Goal: Information Seeking & Learning: Learn about a topic

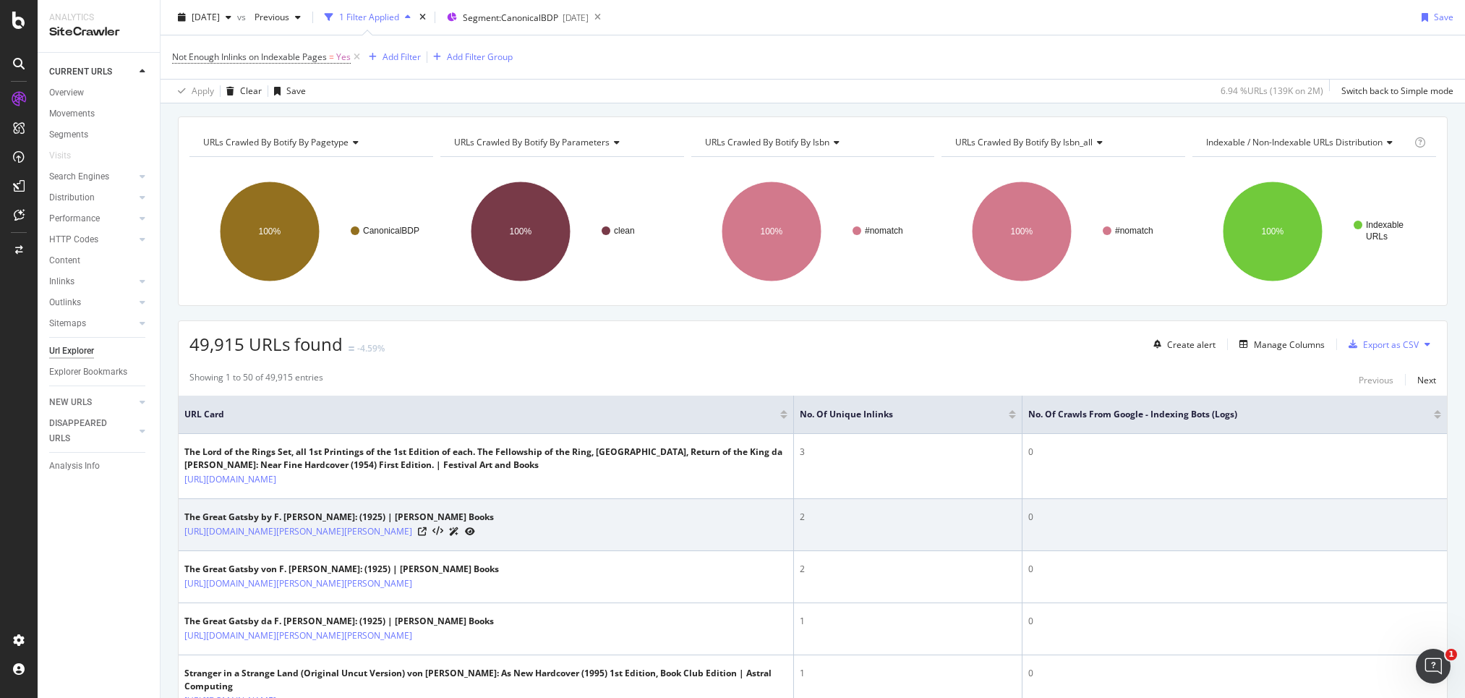
scroll to position [49, 0]
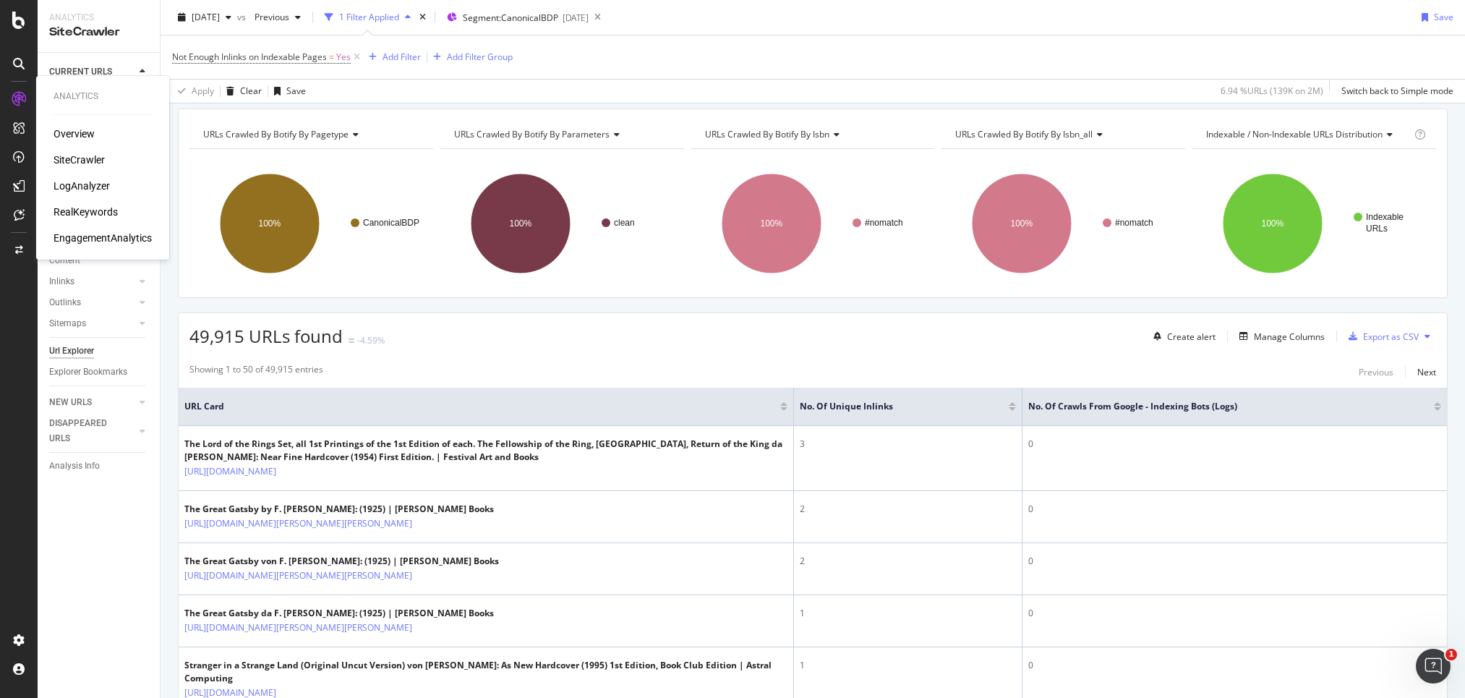
click at [95, 158] on div "SiteCrawler" at bounding box center [79, 160] width 51 height 14
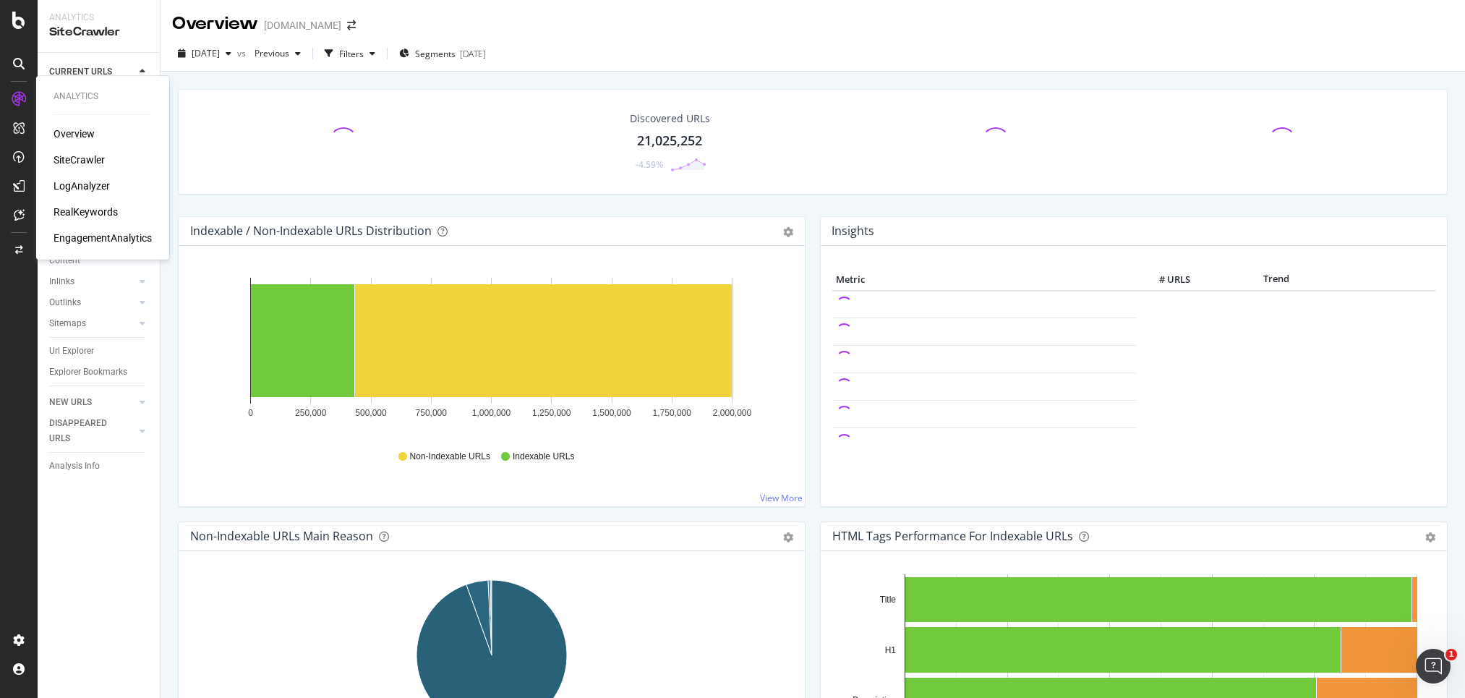
click at [73, 180] on div "LogAnalyzer" at bounding box center [82, 186] width 56 height 14
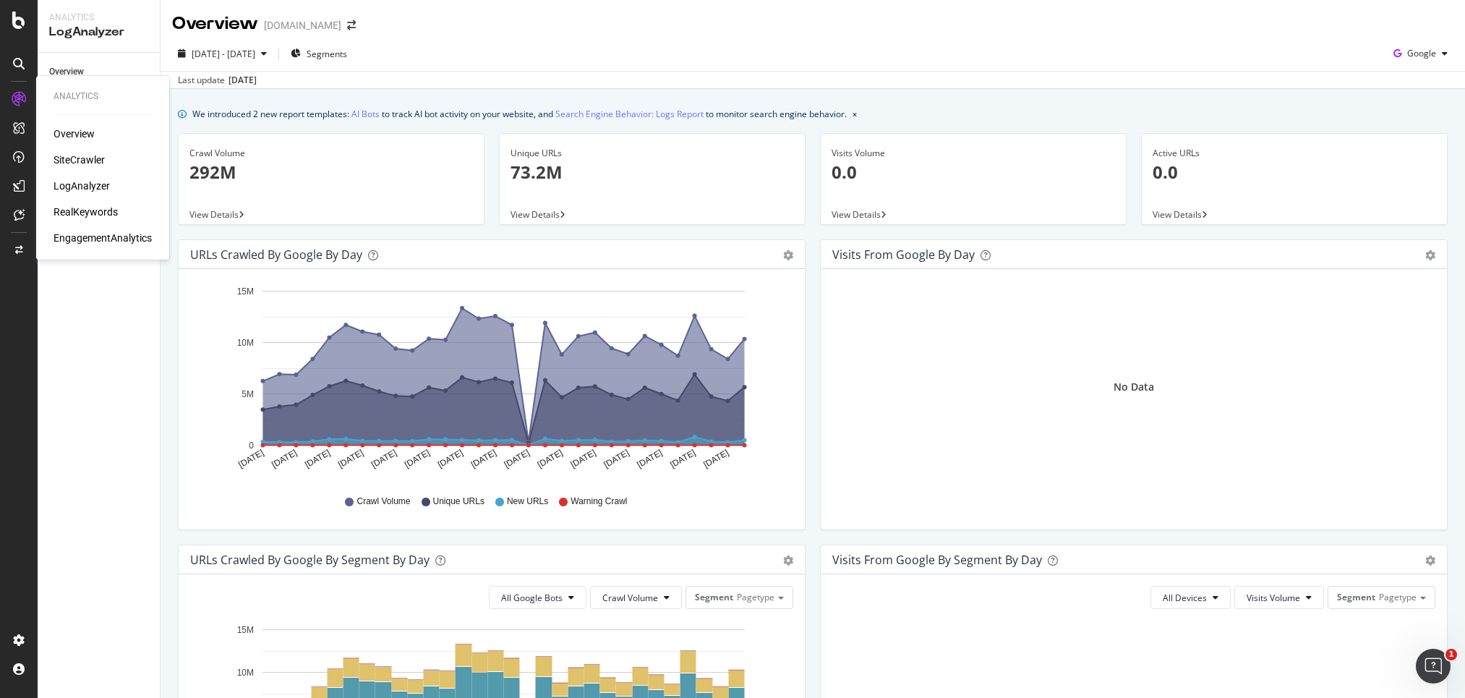
click at [88, 208] on div "RealKeywords" at bounding box center [86, 212] width 64 height 14
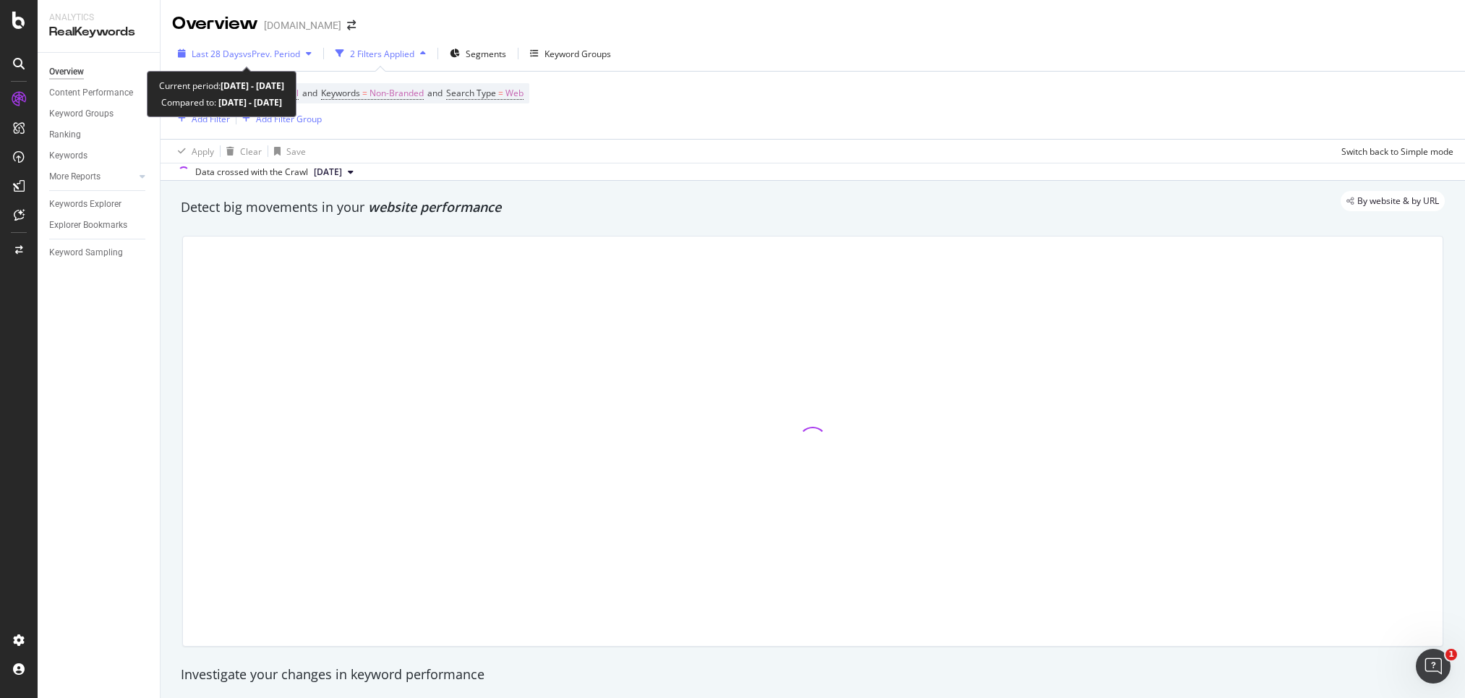
click at [200, 59] on span "Last 28 Days" at bounding box center [217, 54] width 51 height 12
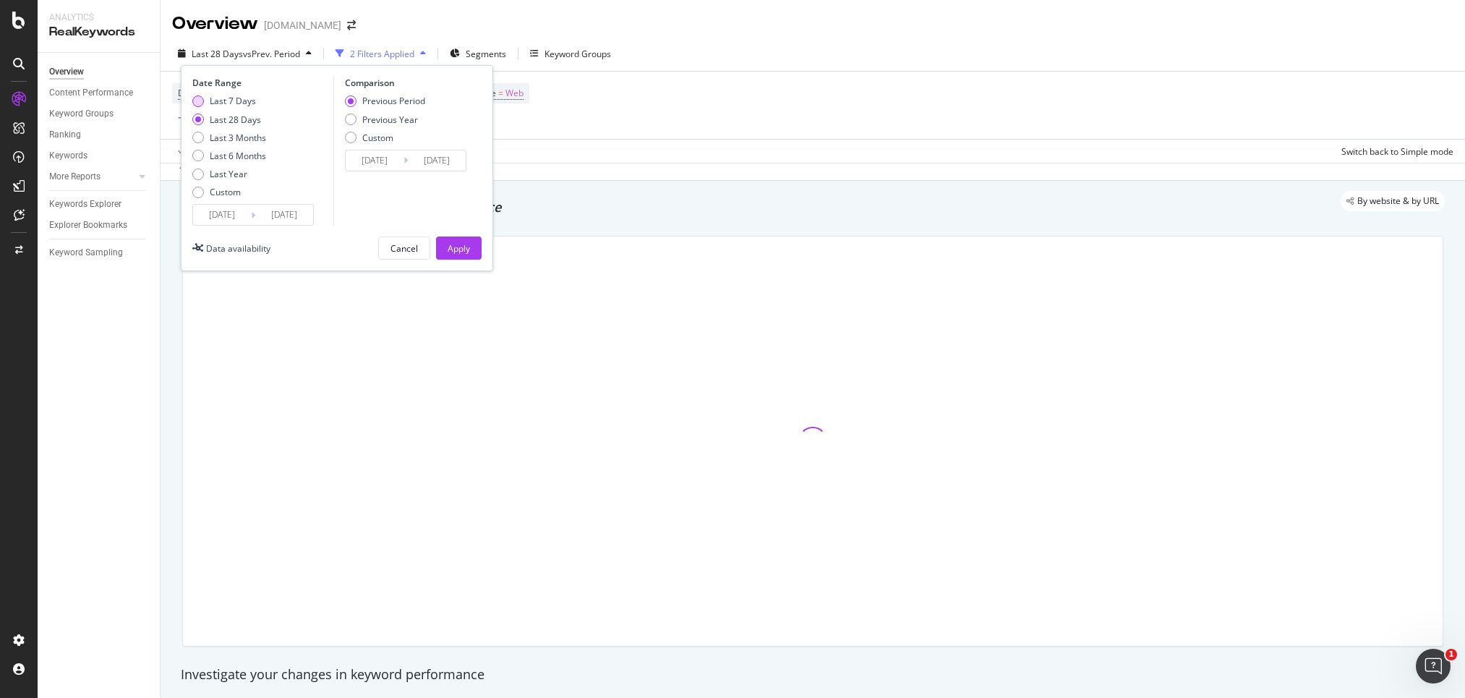
click at [243, 106] on div "Last 7 Days" at bounding box center [233, 101] width 46 height 12
type input "[DATE]"
click at [467, 248] on div "Apply" at bounding box center [459, 248] width 22 height 12
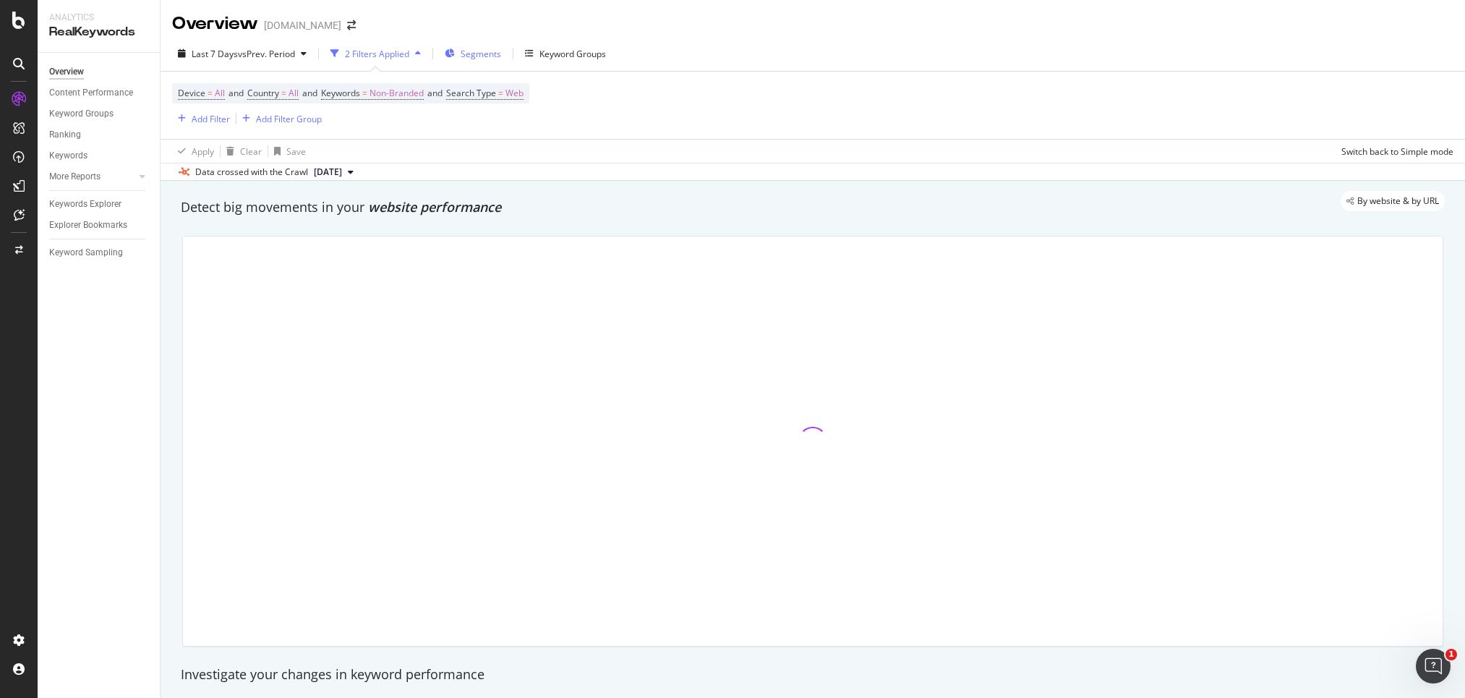
click at [480, 51] on span "Segments" at bounding box center [481, 54] width 41 height 12
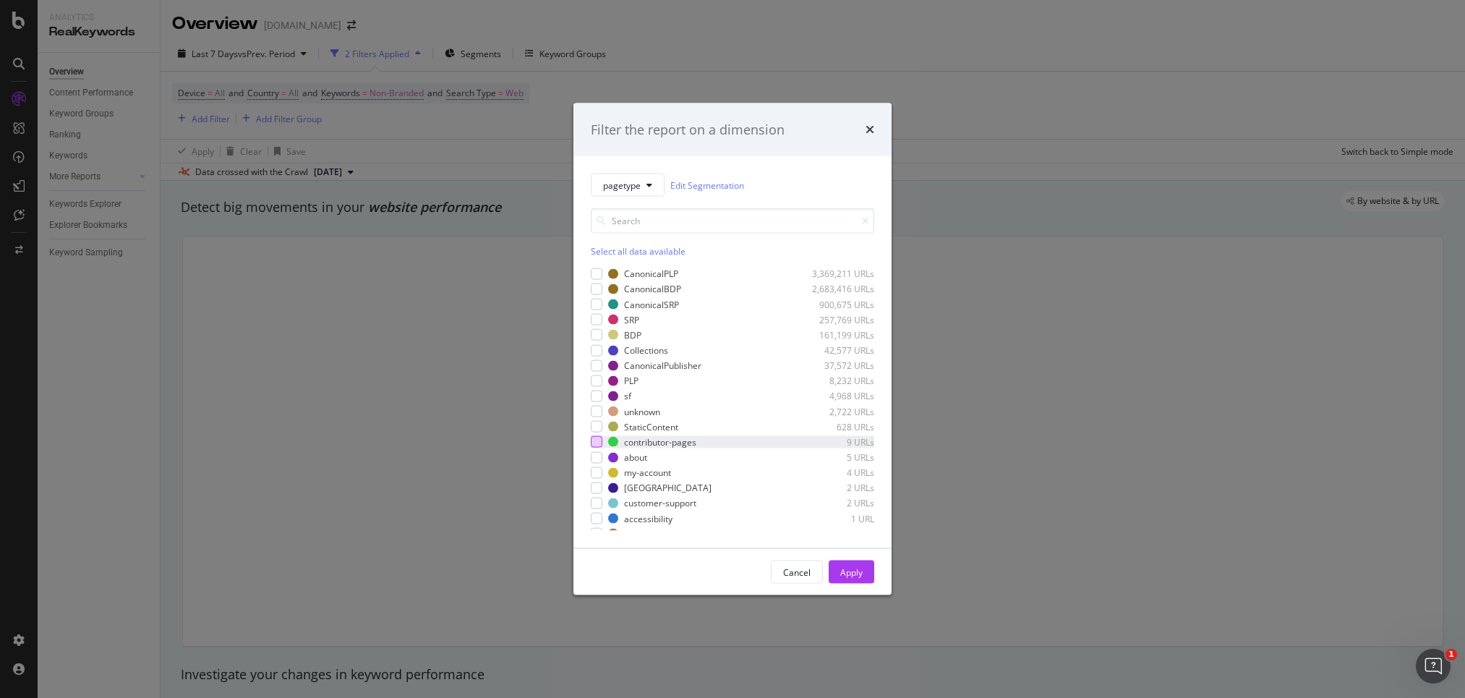
click at [592, 444] on div "modal" at bounding box center [597, 442] width 12 height 12
click at [857, 569] on div "Apply" at bounding box center [851, 572] width 22 height 12
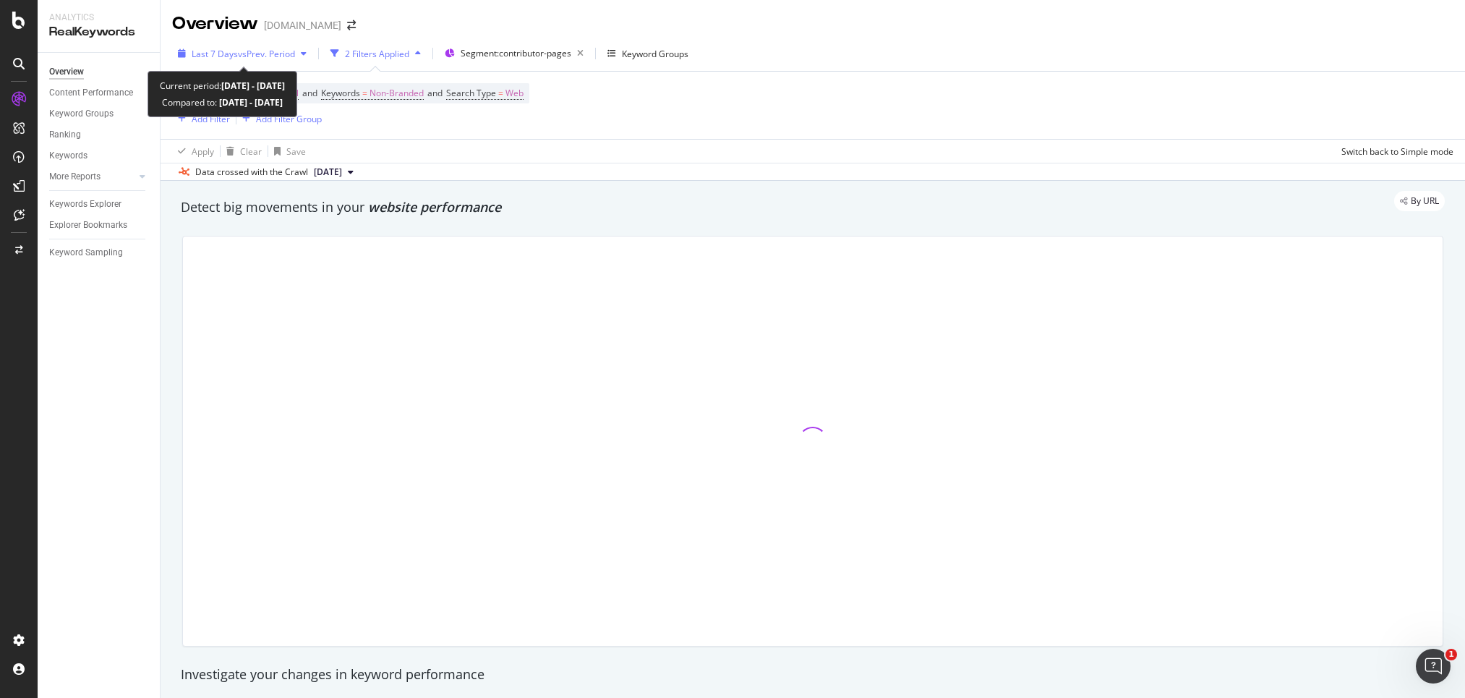
click at [217, 52] on span "Last 7 Days" at bounding box center [215, 54] width 46 height 12
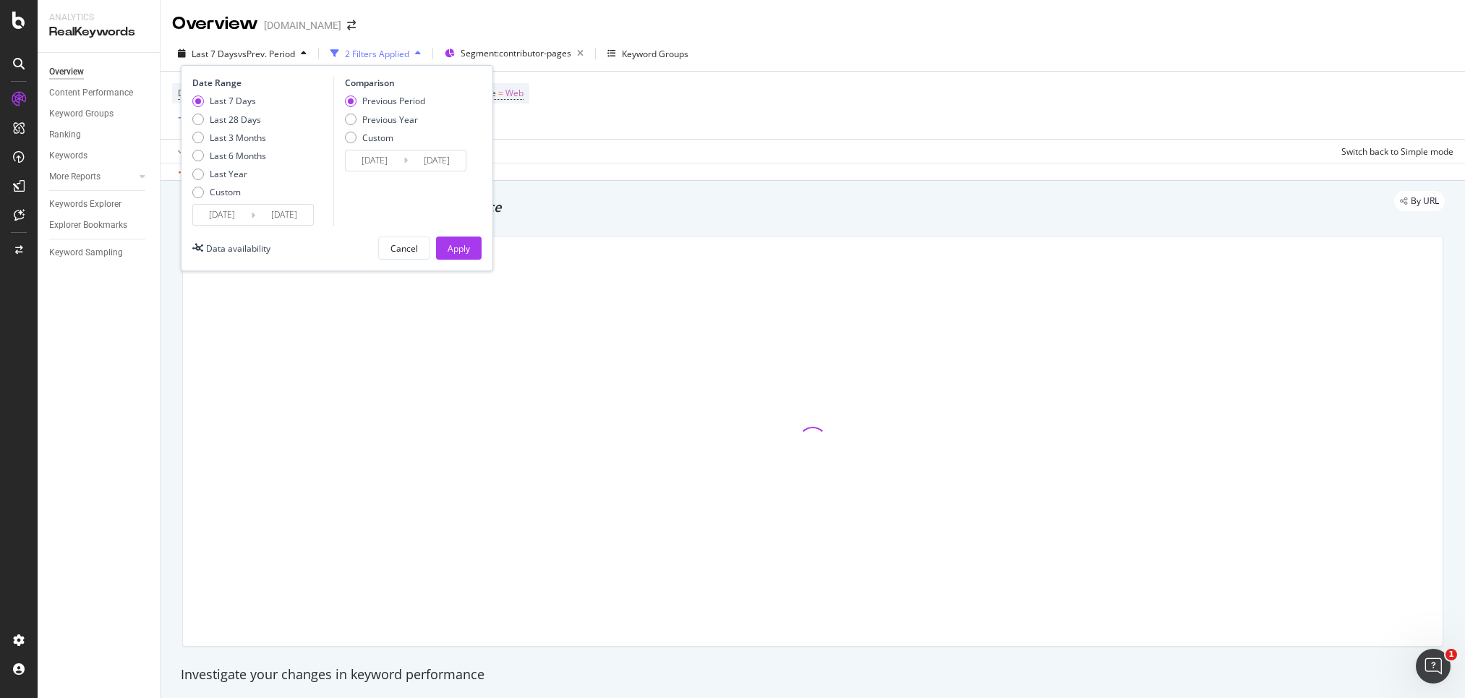
click at [228, 214] on input "[DATE]" at bounding box center [222, 215] width 58 height 20
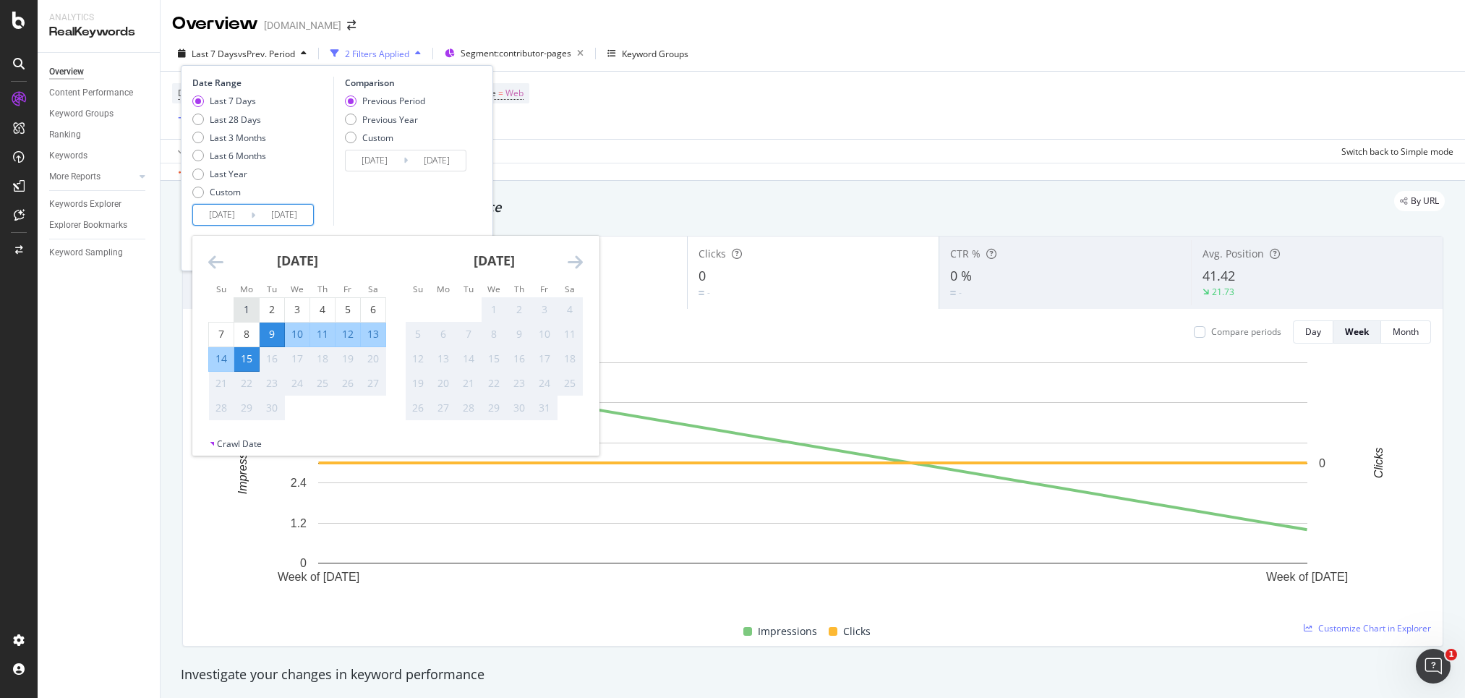
click at [245, 303] on div "1" at bounding box center [246, 309] width 25 height 14
type input "[DATE]"
click at [372, 208] on div "Comparison Previous Period Previous Year Custom [DATE] Navigate forward to inte…" at bounding box center [401, 151] width 137 height 149
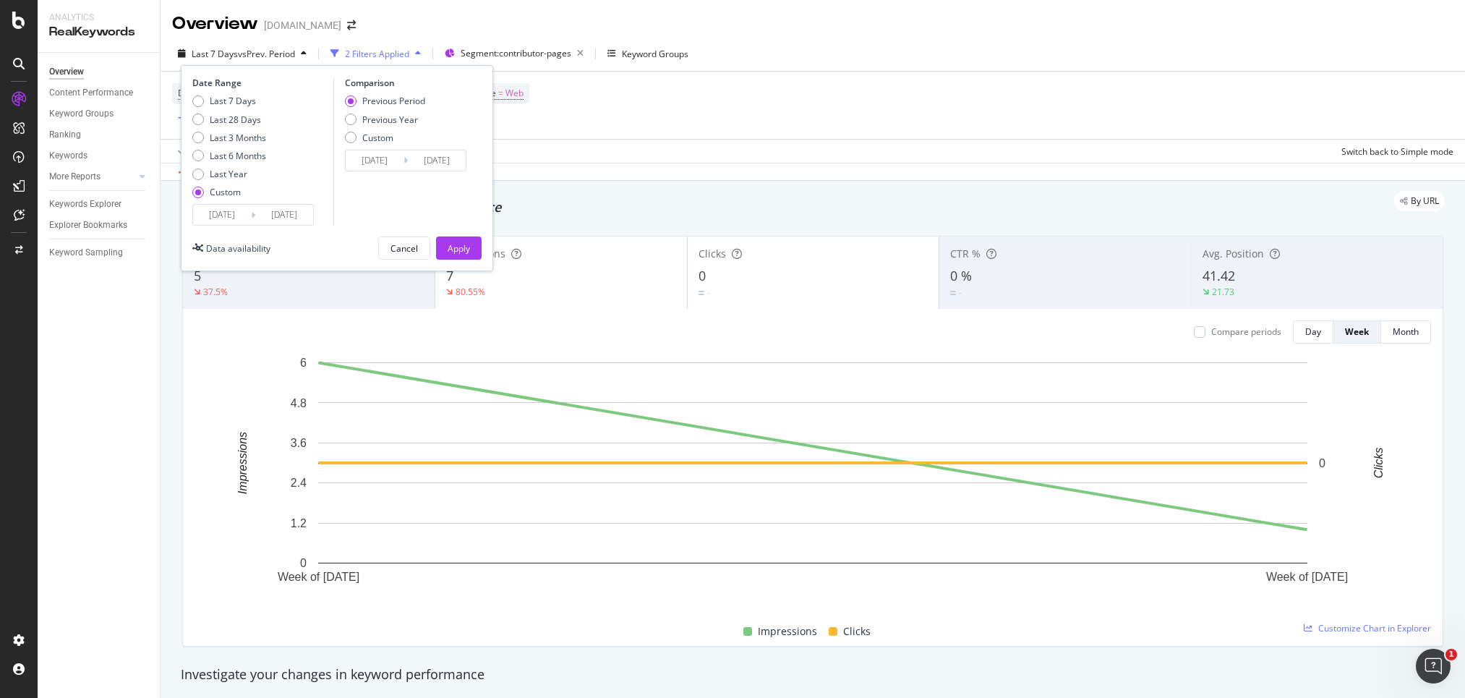
click at [469, 241] on div "Apply" at bounding box center [459, 248] width 22 height 22
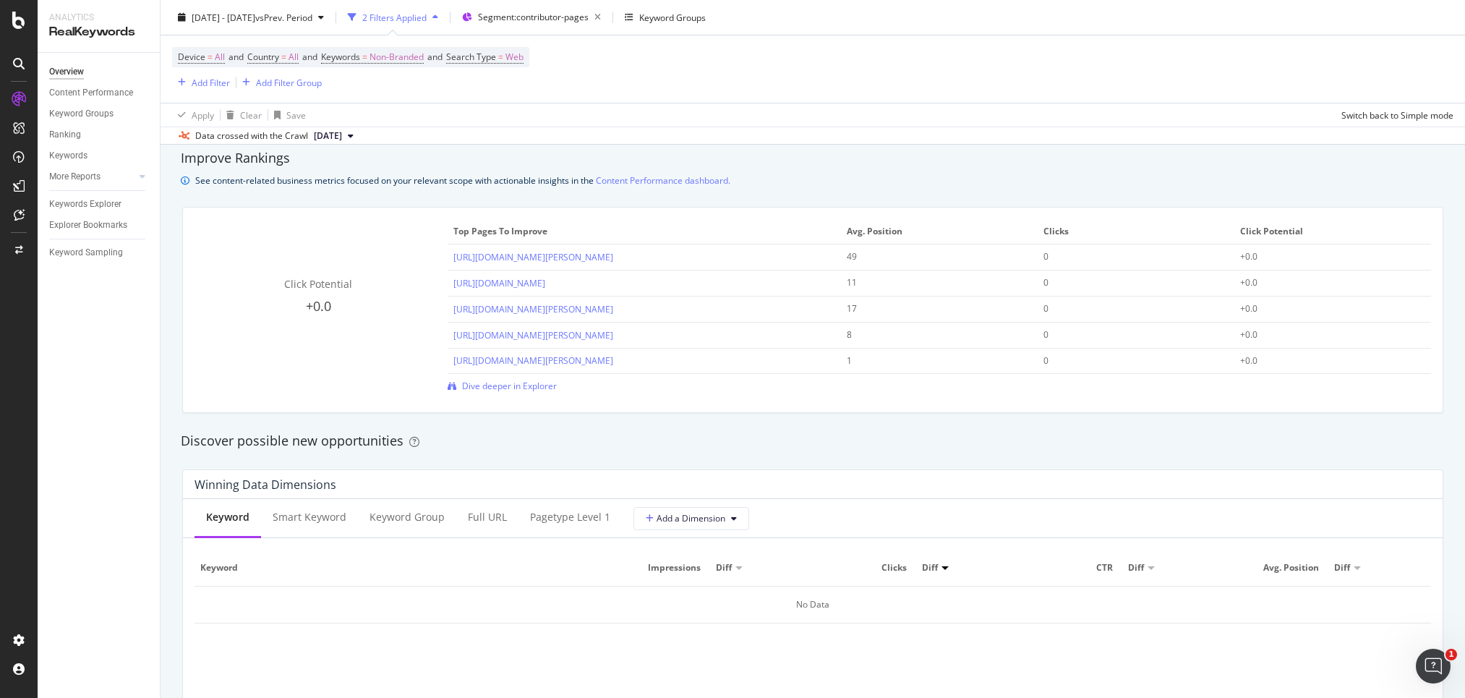
scroll to position [959, 0]
